Goal: Task Accomplishment & Management: Complete application form

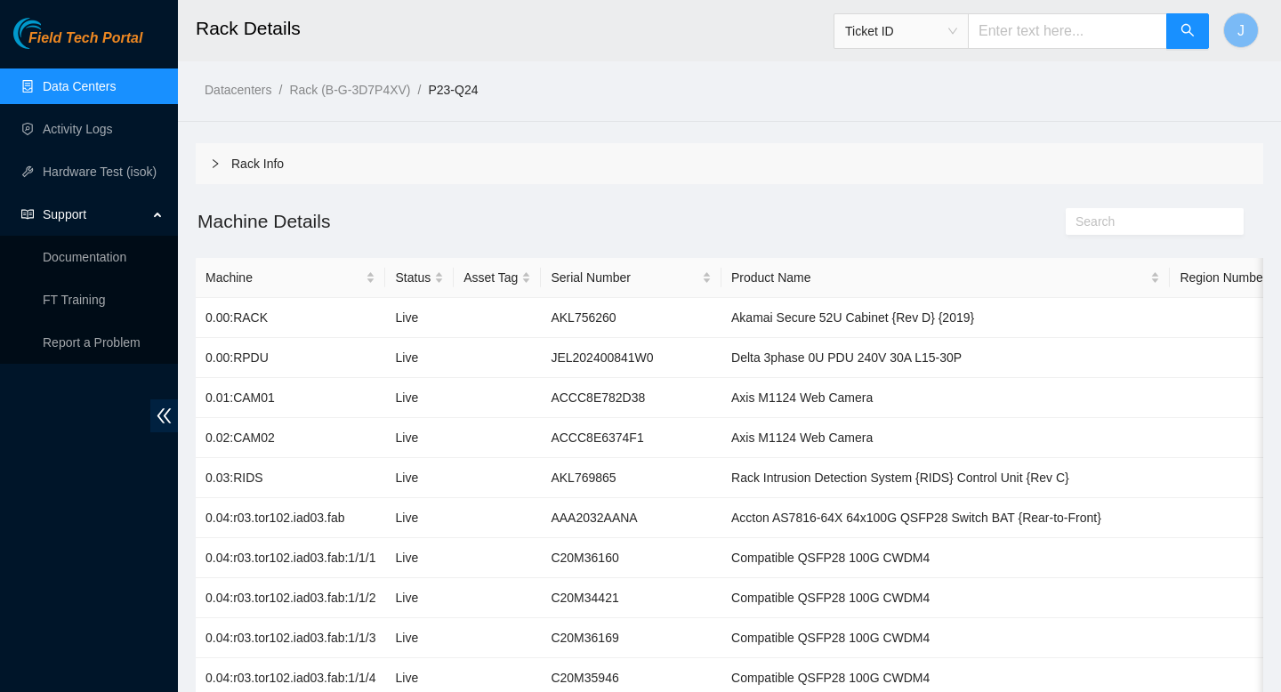
click at [104, 93] on link "Data Centers" at bounding box center [79, 86] width 73 height 14
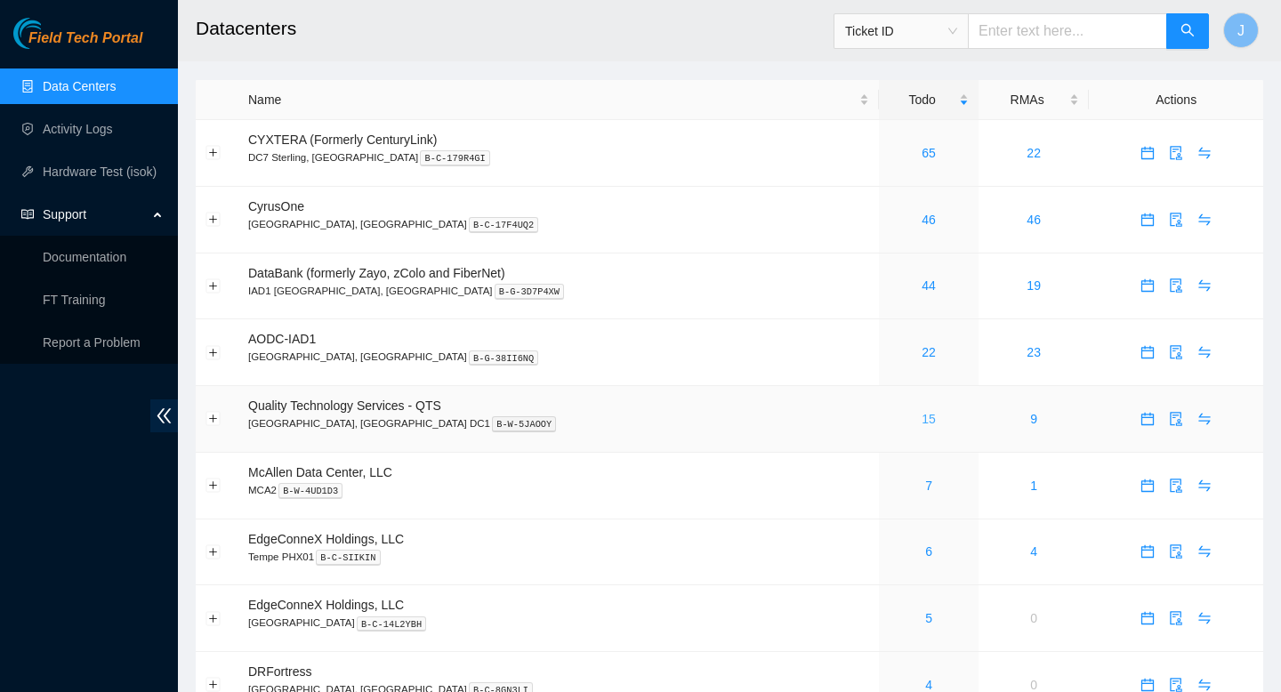
click at [922, 426] on link "15" at bounding box center [929, 419] width 14 height 14
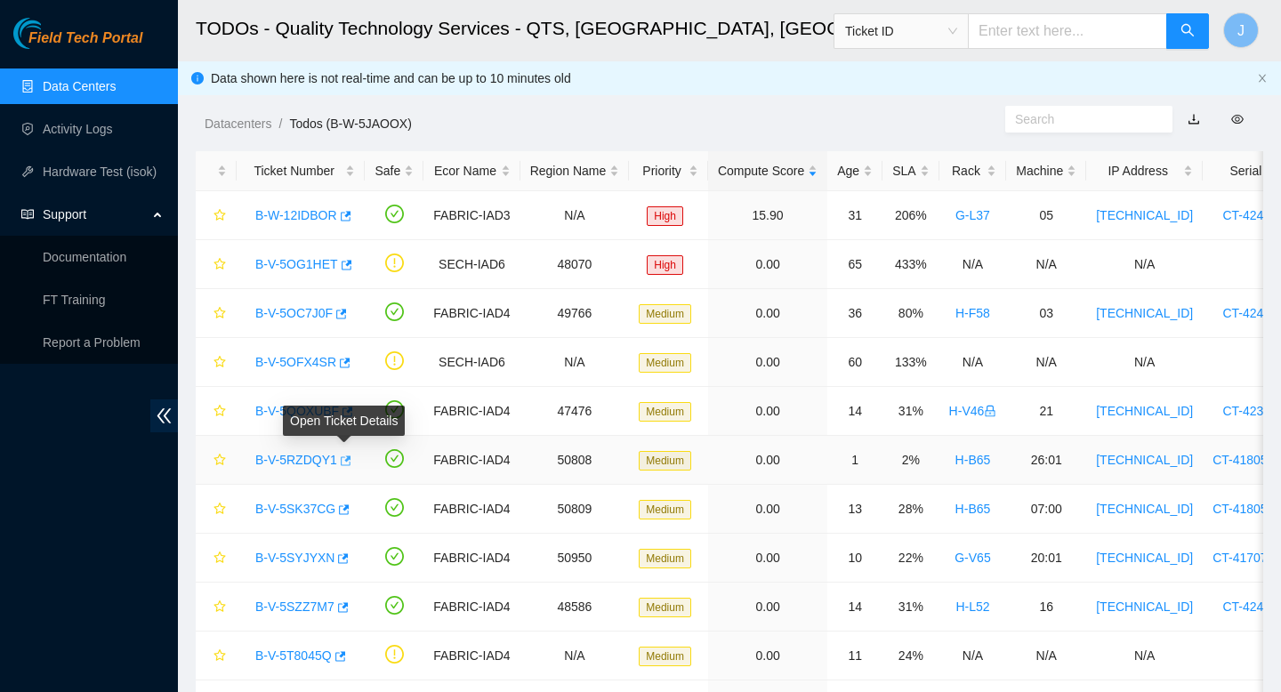
click at [352, 458] on button "button" at bounding box center [344, 461] width 14 height 28
click at [98, 81] on link "Data Centers" at bounding box center [79, 86] width 73 height 14
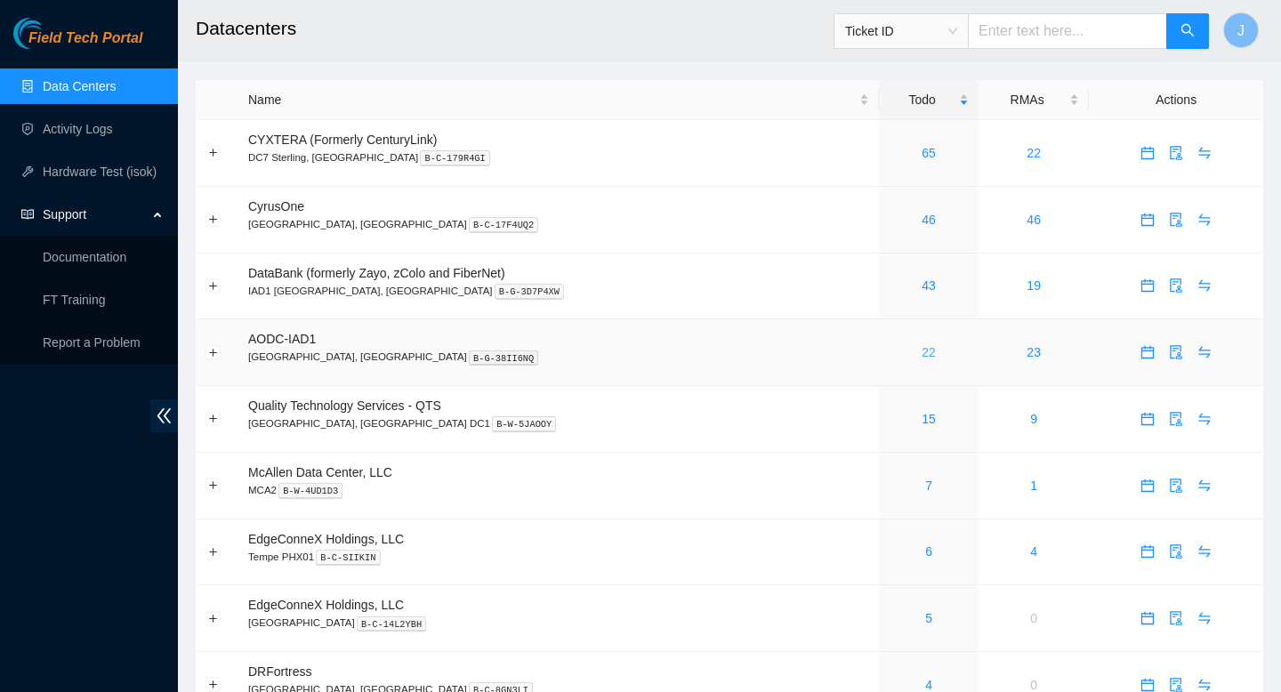
click at [922, 354] on link "22" at bounding box center [929, 352] width 14 height 14
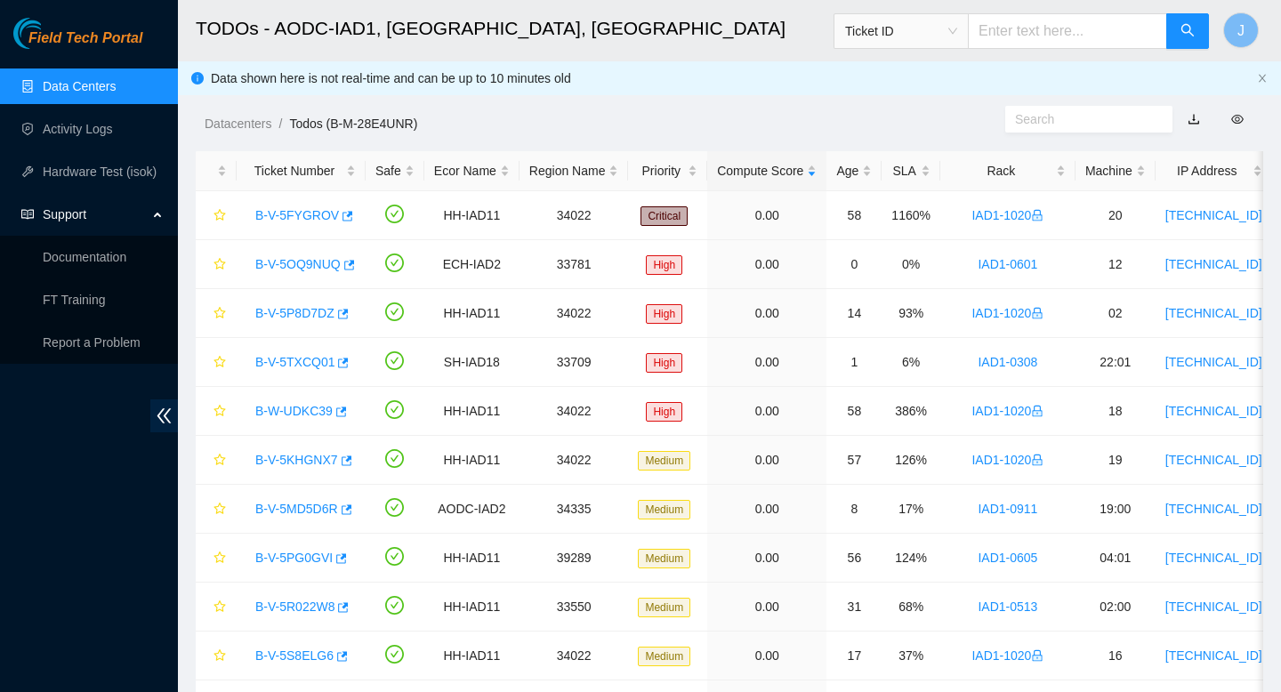
click at [116, 84] on link "Data Centers" at bounding box center [79, 86] width 73 height 14
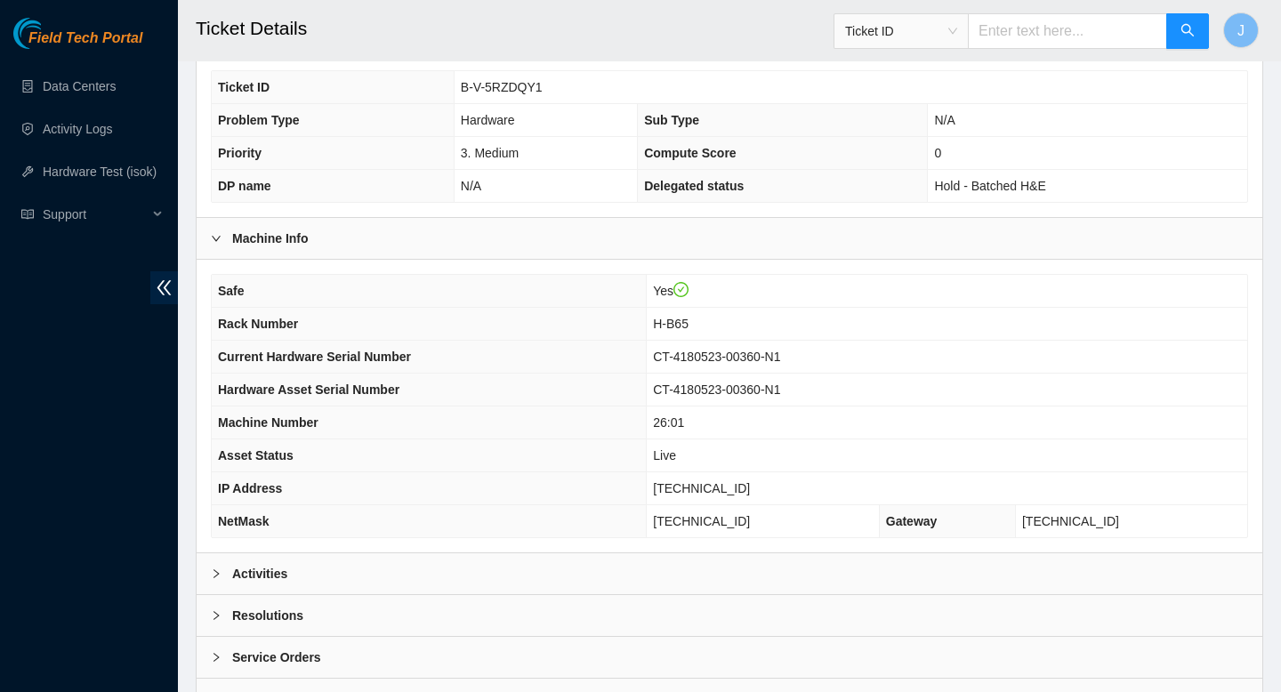
scroll to position [515, 0]
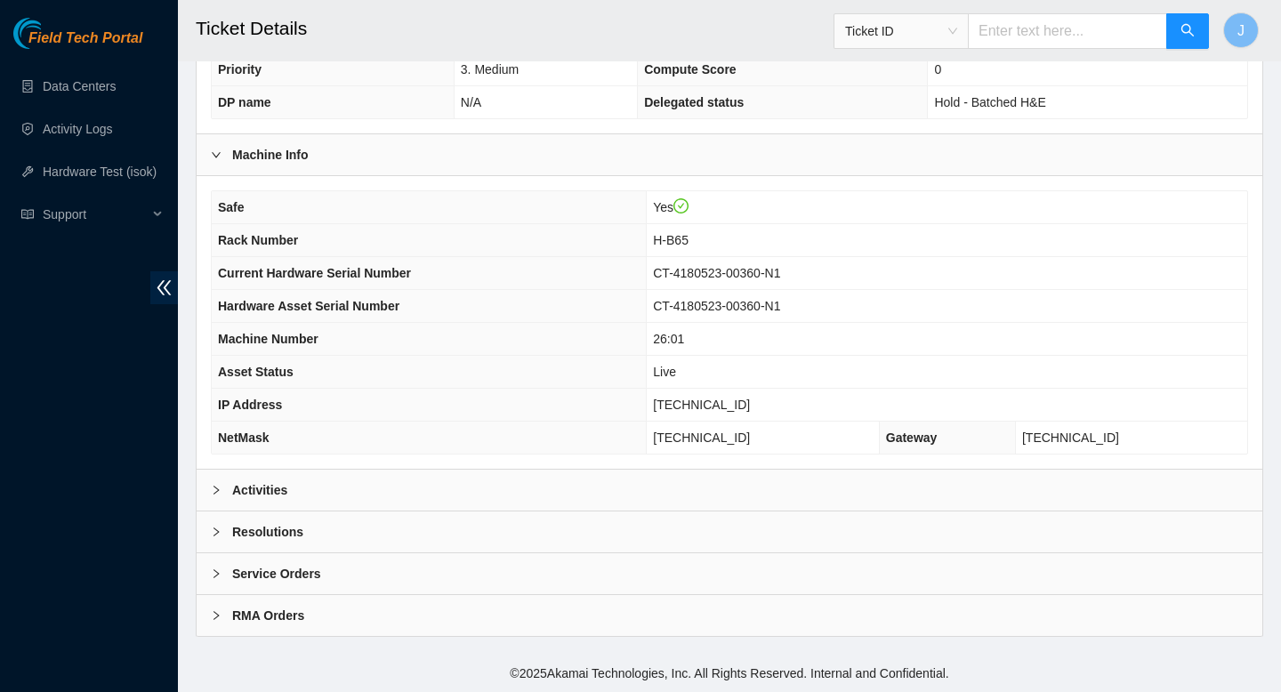
click at [530, 494] on div "Activities" at bounding box center [730, 490] width 1066 height 41
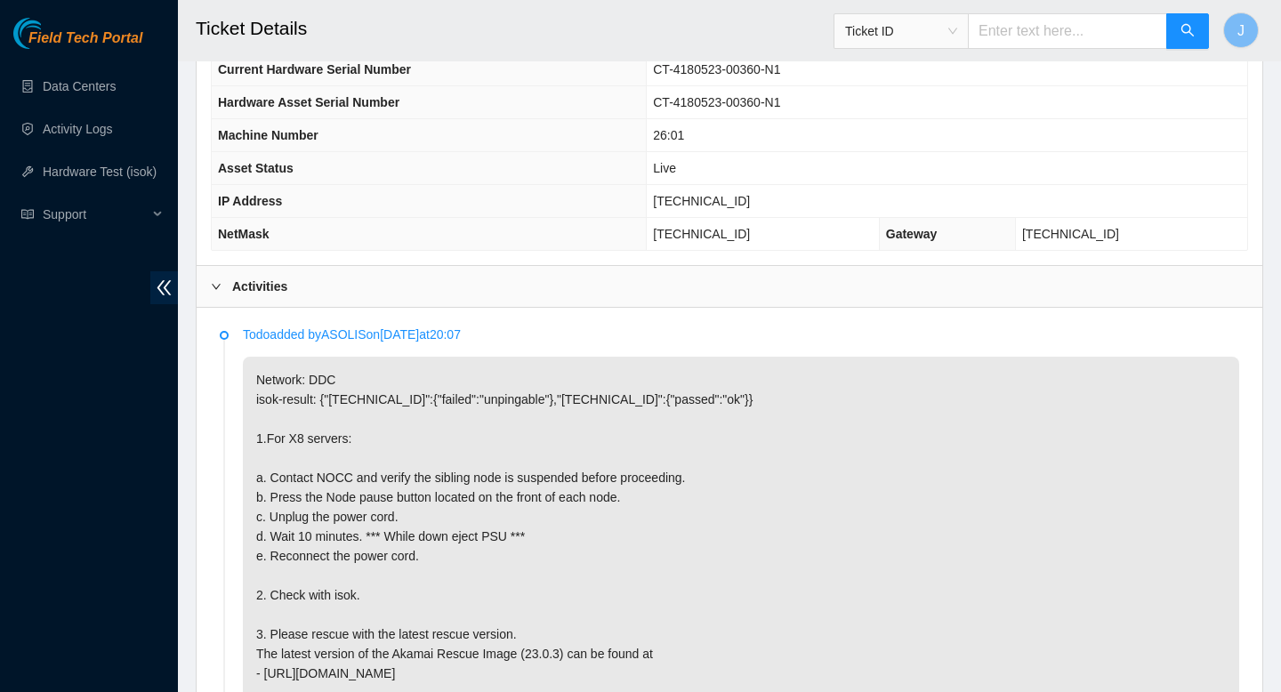
scroll to position [717, 0]
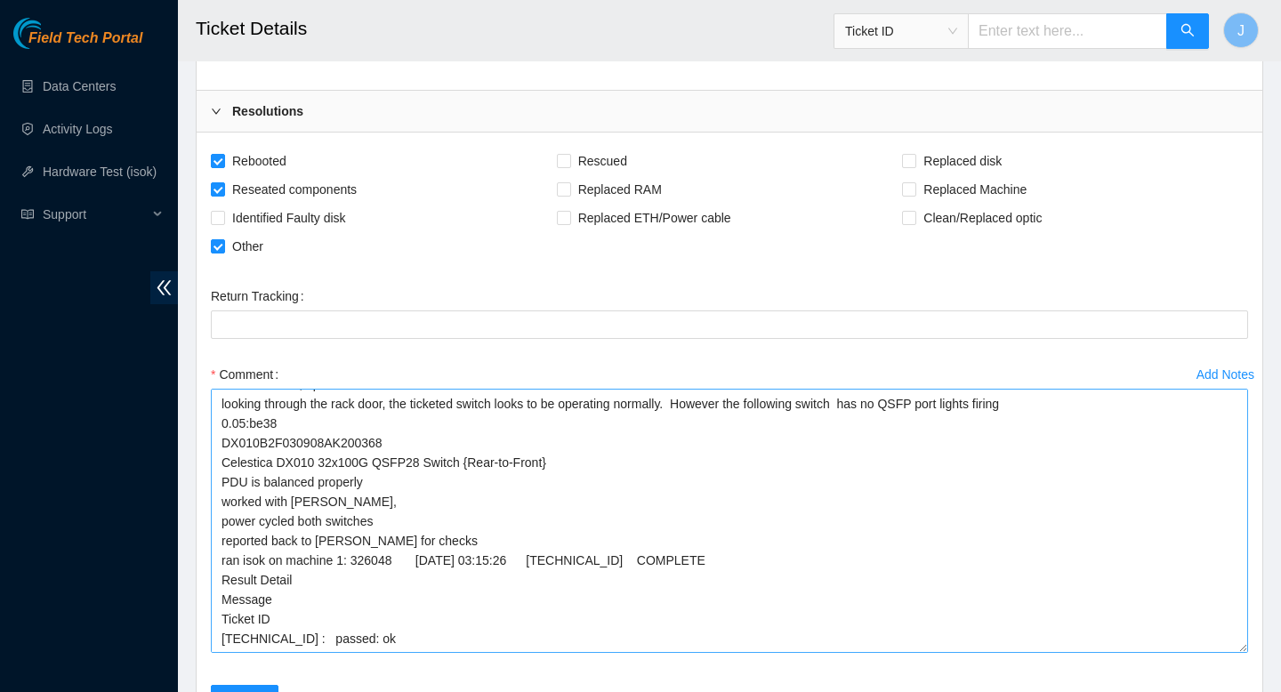
scroll to position [37, 0]
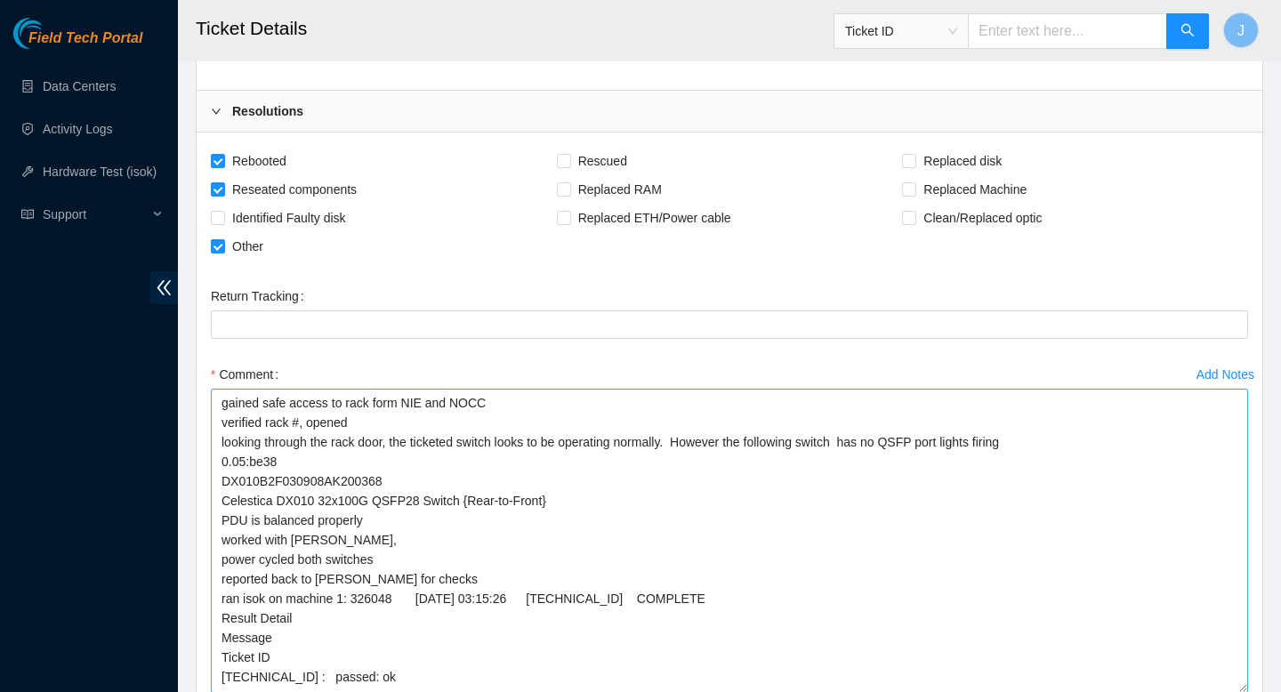
drag, startPoint x: 1240, startPoint y: 455, endPoint x: 1185, endPoint y: 690, distance: 241.3
click at [1185, 690] on textarea "gained safe access to rack form NIE and NOCC verified rack #, opened looking th…" at bounding box center [730, 541] width 1038 height 304
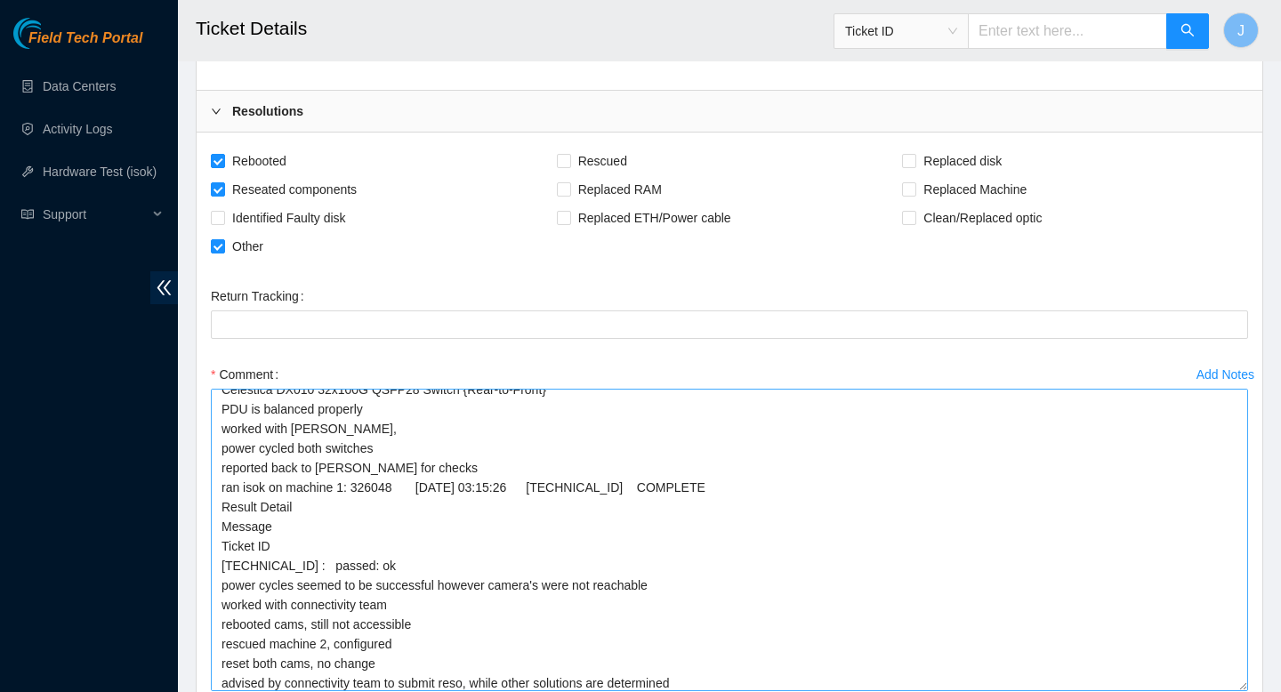
scroll to position [131, 0]
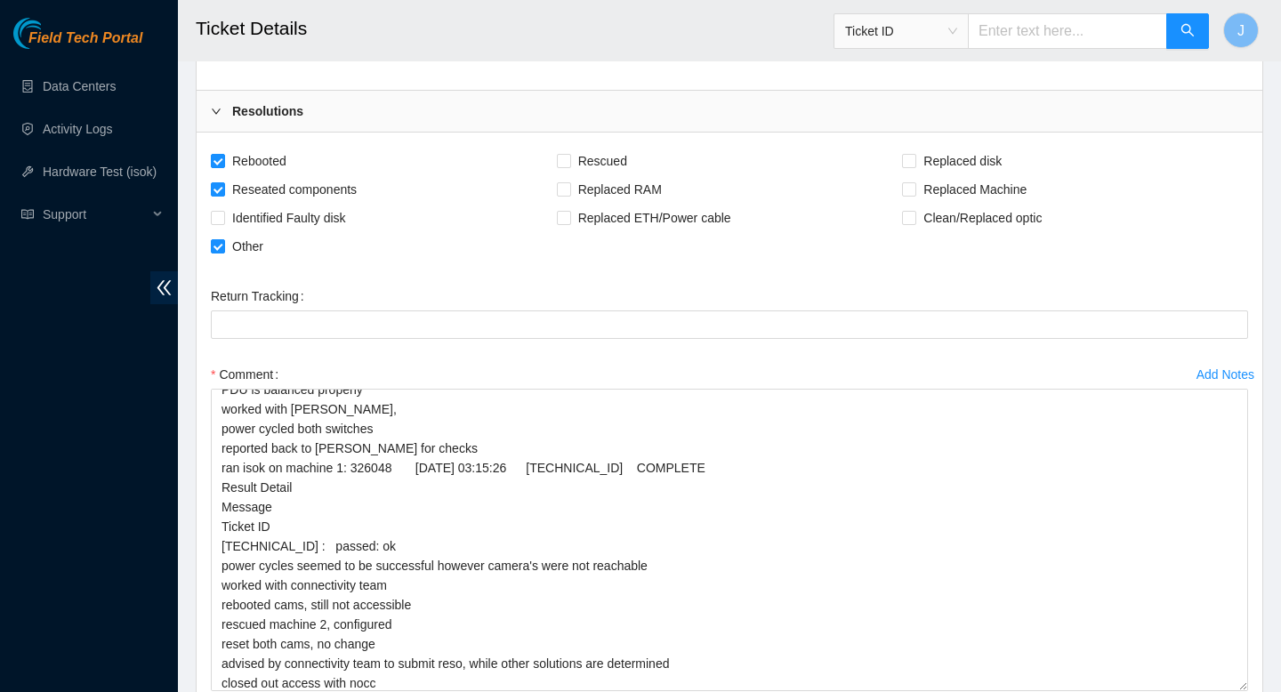
type textarea "gained safe access to rack form NIE and NOCC verified rack #, opened looking th…"
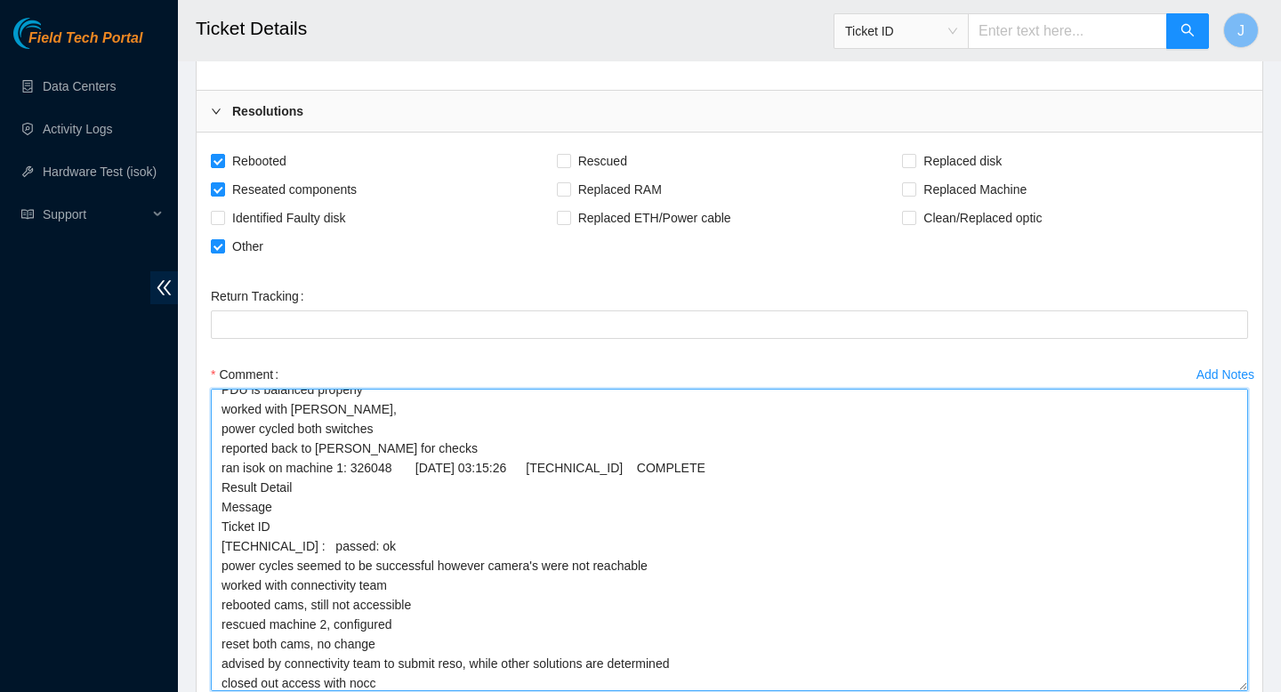
click at [925, 610] on textarea "gained safe access to rack form NIE and NOCC verified rack #, opened looking th…" at bounding box center [730, 540] width 1038 height 303
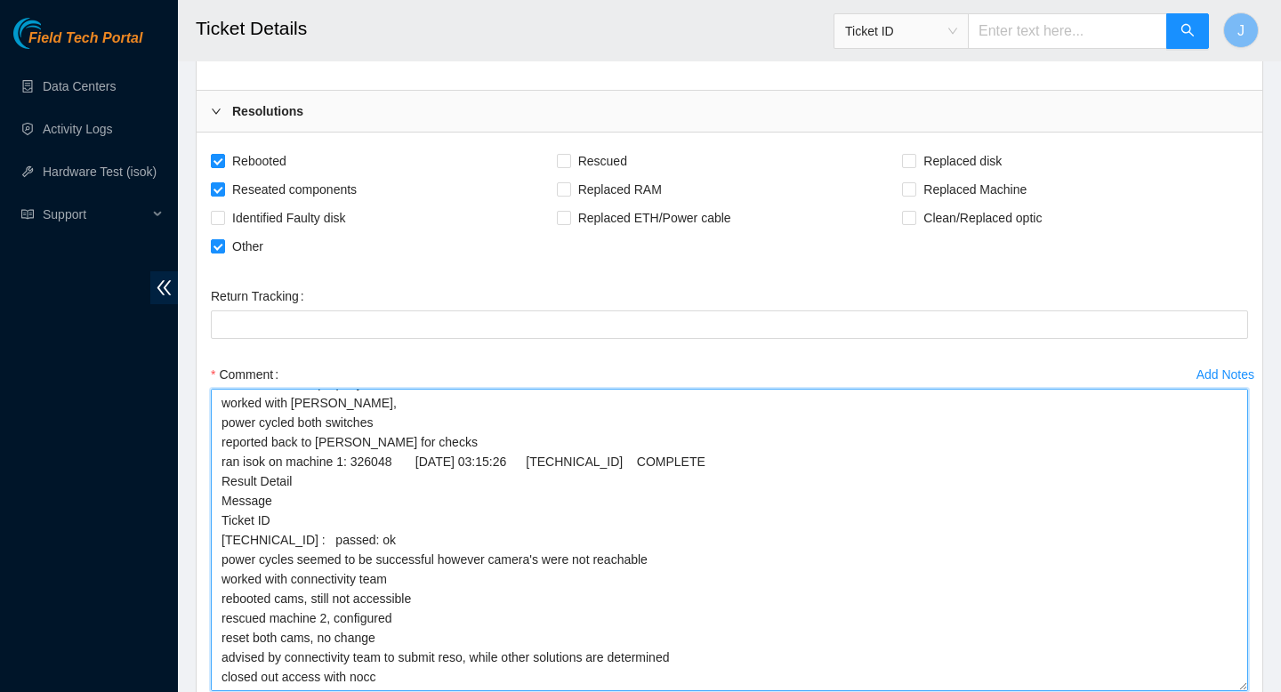
scroll to position [1459, 0]
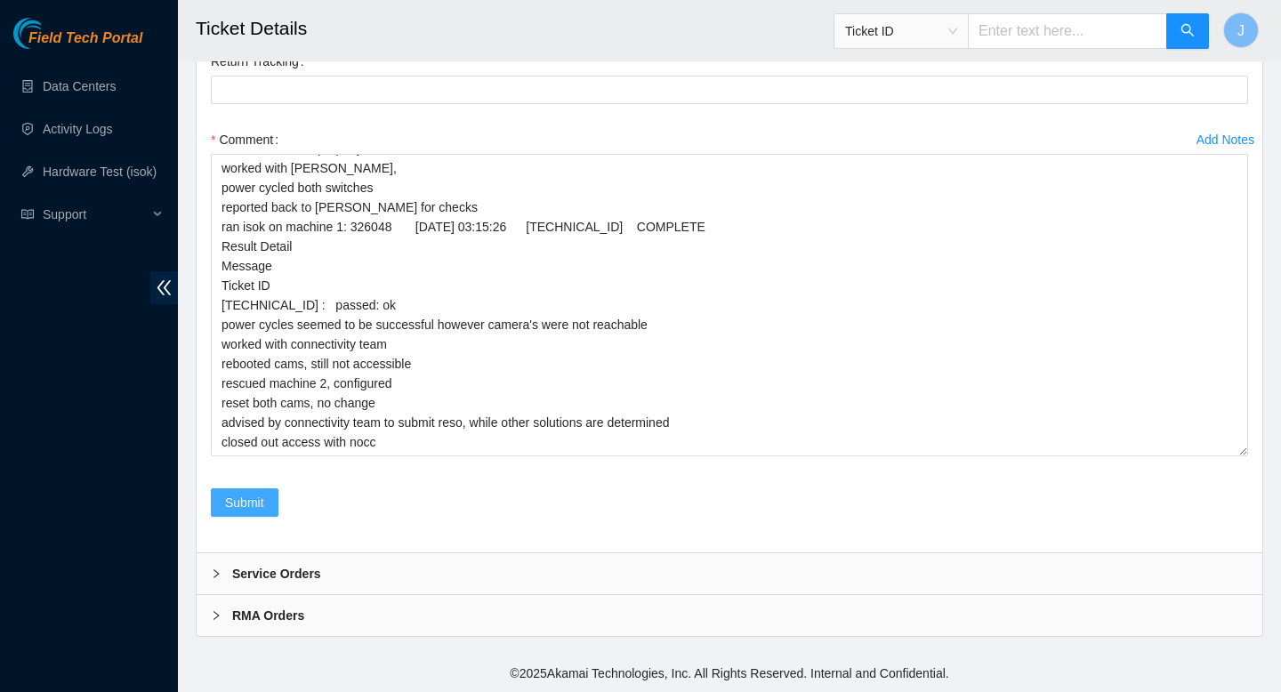
click at [239, 508] on span "Submit" at bounding box center [244, 503] width 39 height 20
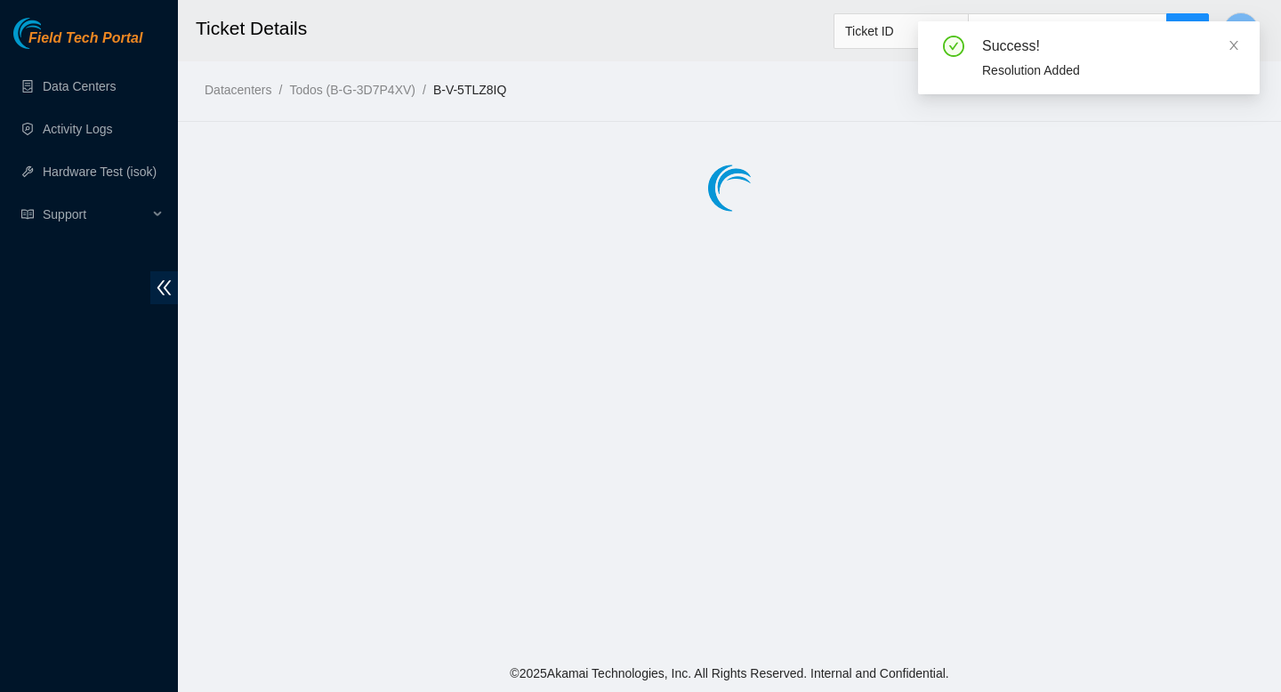
scroll to position [0, 0]
